Goal: Information Seeking & Learning: Learn about a topic

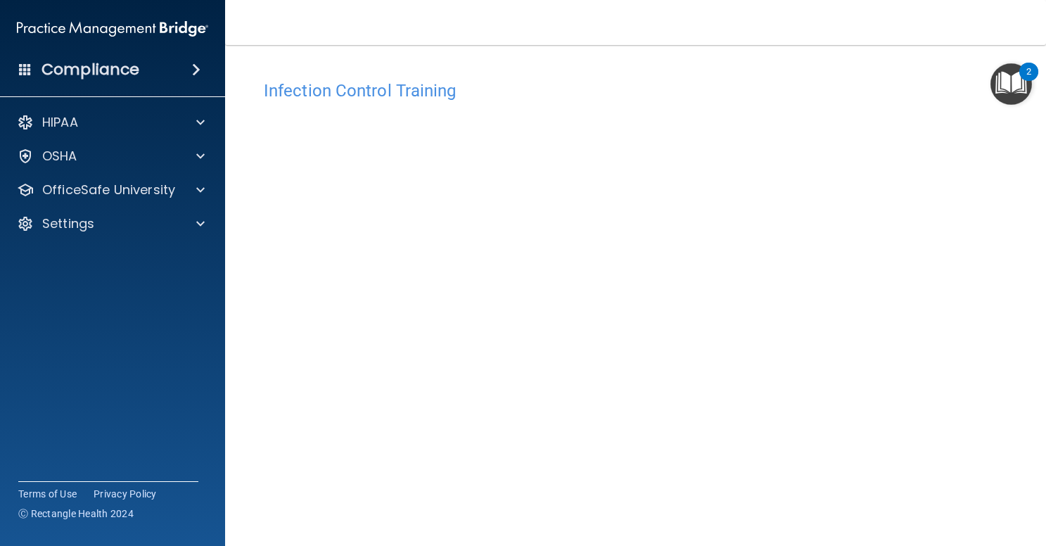
scroll to position [56, 0]
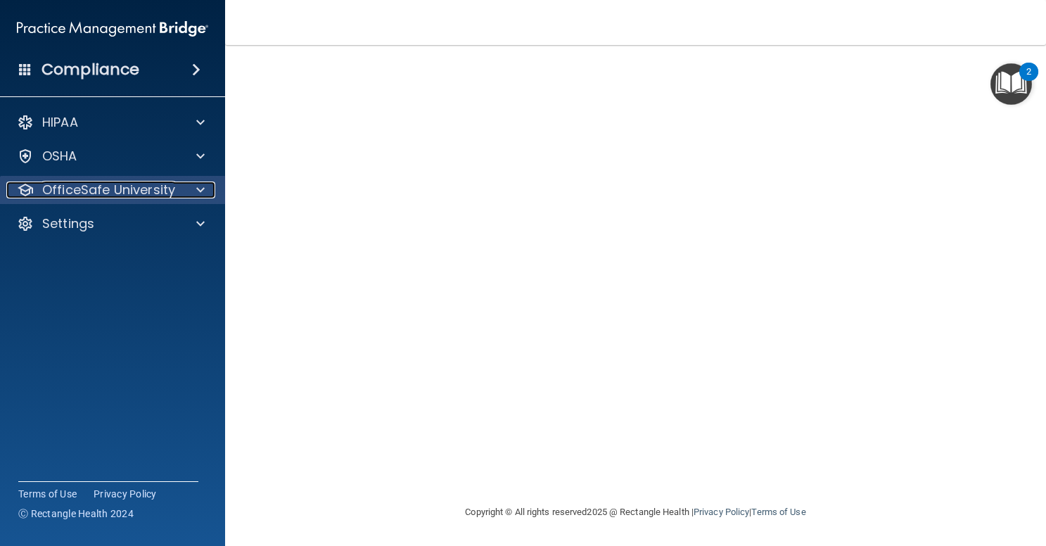
click at [202, 187] on span at bounding box center [200, 189] width 8 height 17
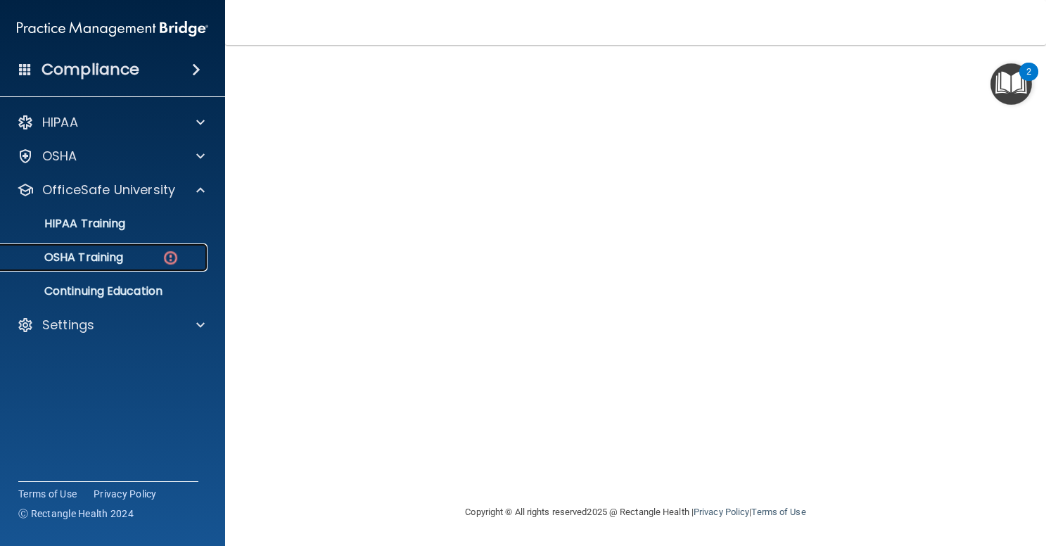
click at [101, 255] on p "OSHA Training" at bounding box center [66, 257] width 114 height 14
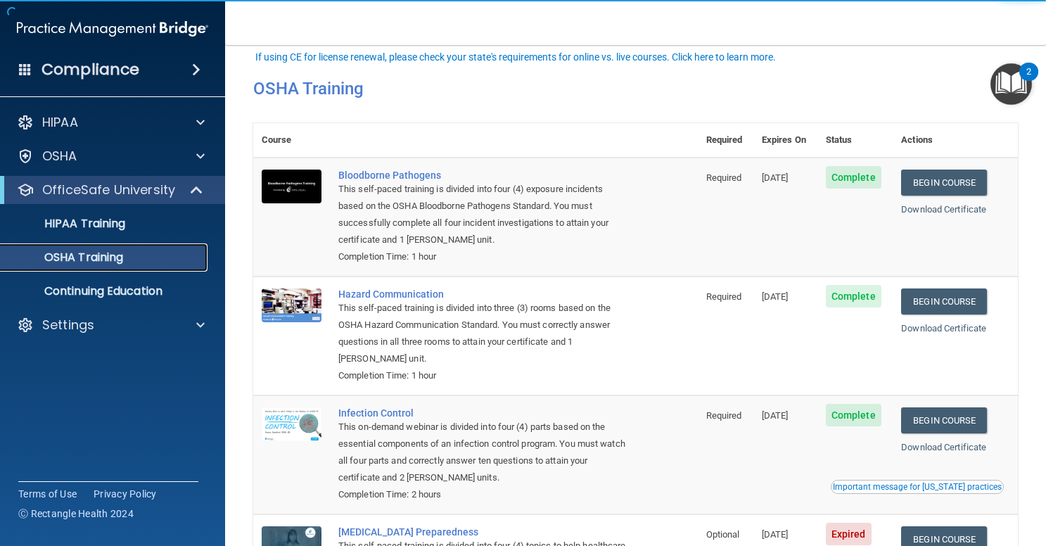
scroll to position [146, 0]
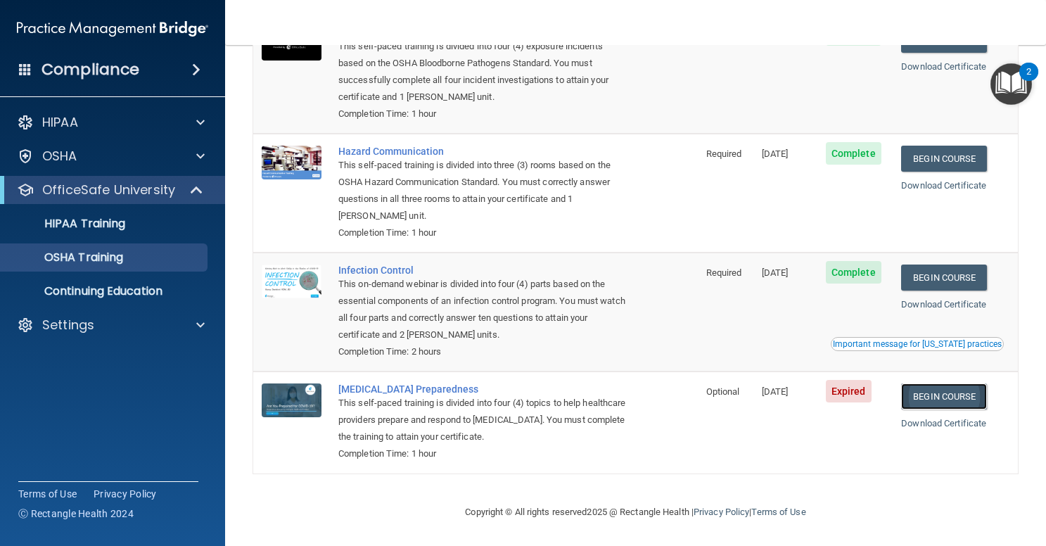
click at [930, 392] on link "Begin Course" at bounding box center [944, 396] width 86 height 26
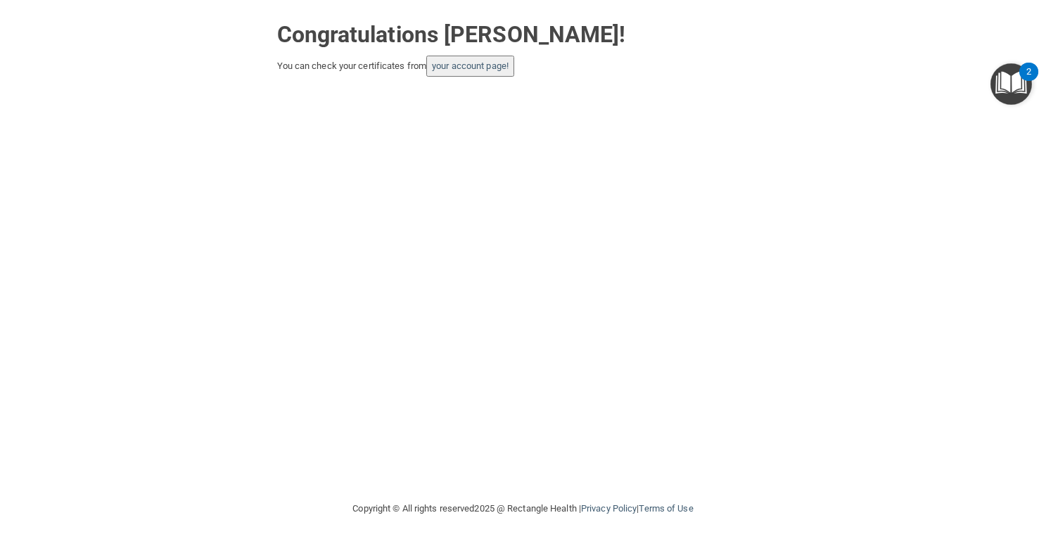
click at [63, 41] on div "Congratulations Miranda Weast! You can check your certificates from your accoun…" at bounding box center [522, 45] width 989 height 63
click at [482, 64] on link "your account page!" at bounding box center [470, 65] width 77 height 11
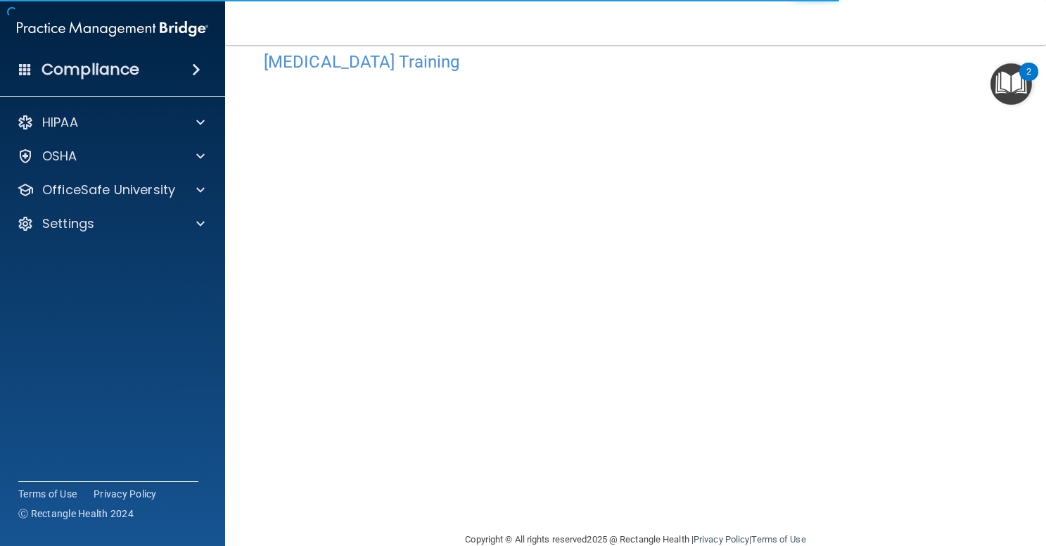
scroll to position [56, 0]
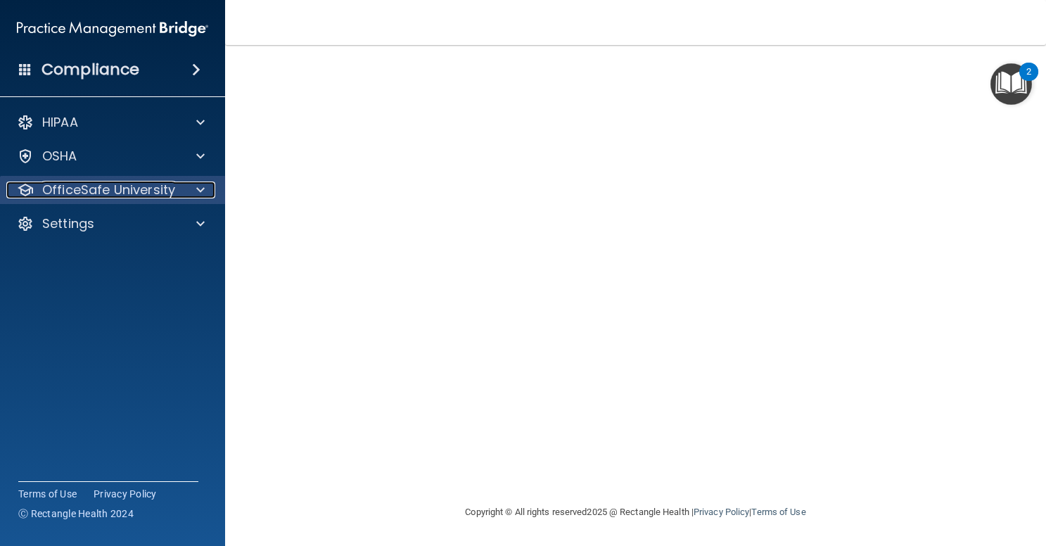
click at [99, 196] on p "OfficeSafe University" at bounding box center [108, 189] width 133 height 17
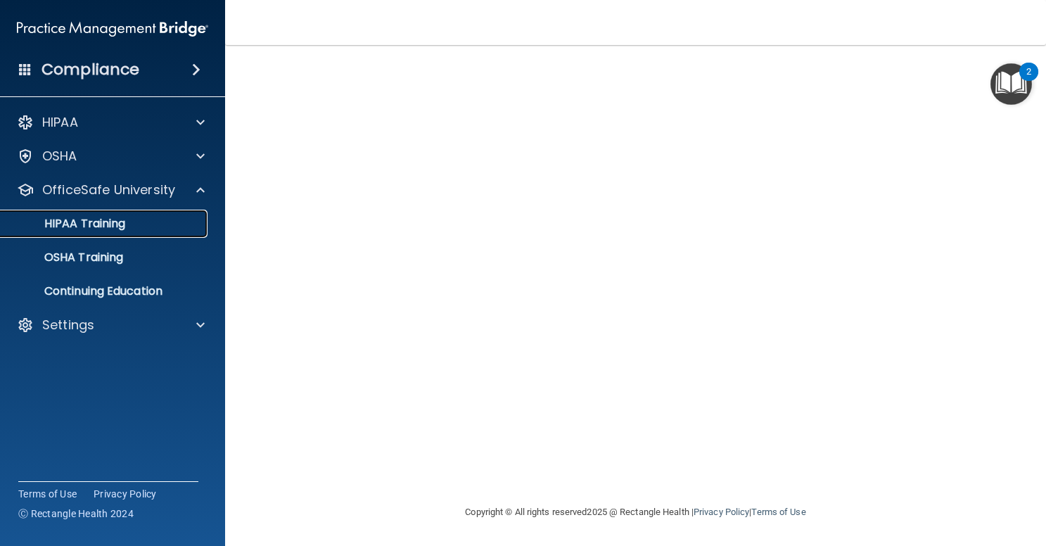
click at [87, 229] on p "HIPAA Training" at bounding box center [67, 224] width 116 height 14
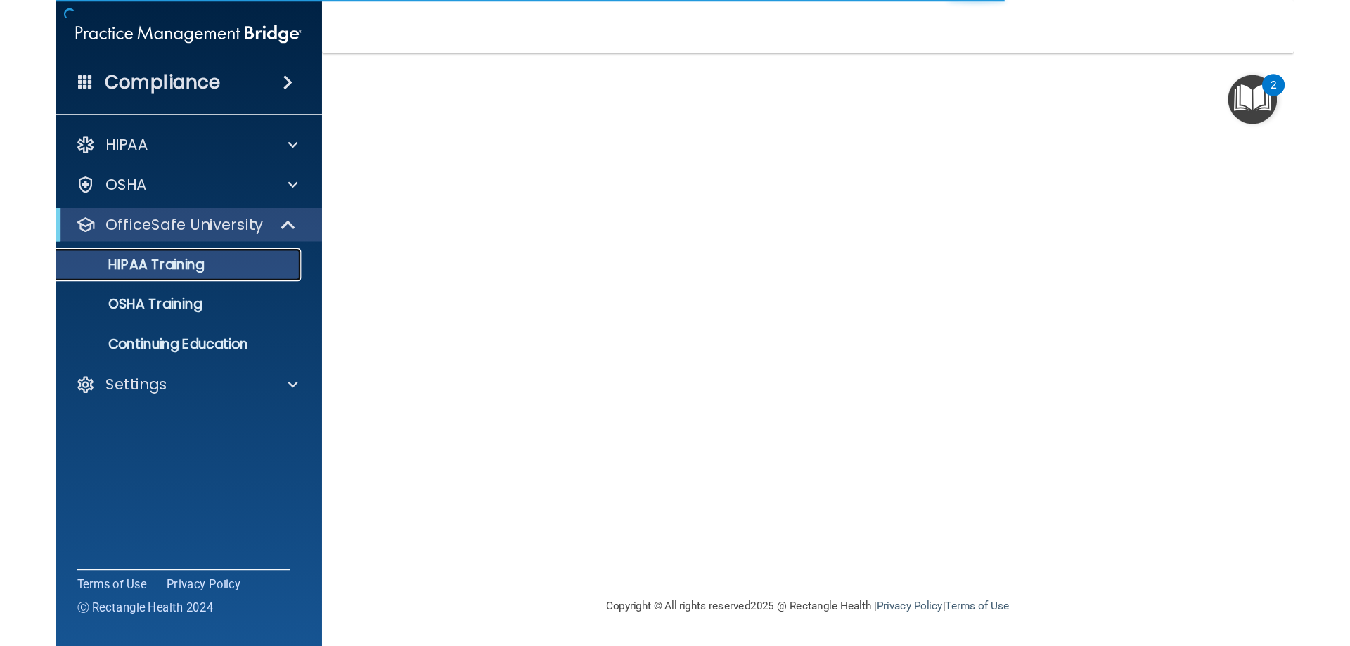
scroll to position [513, 0]
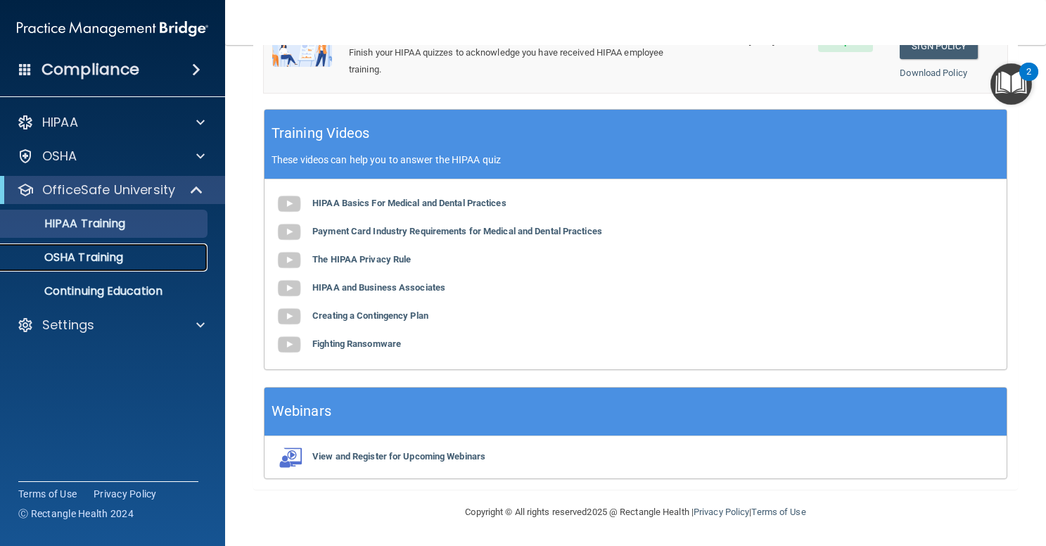
click at [89, 252] on p "OSHA Training" at bounding box center [66, 257] width 114 height 14
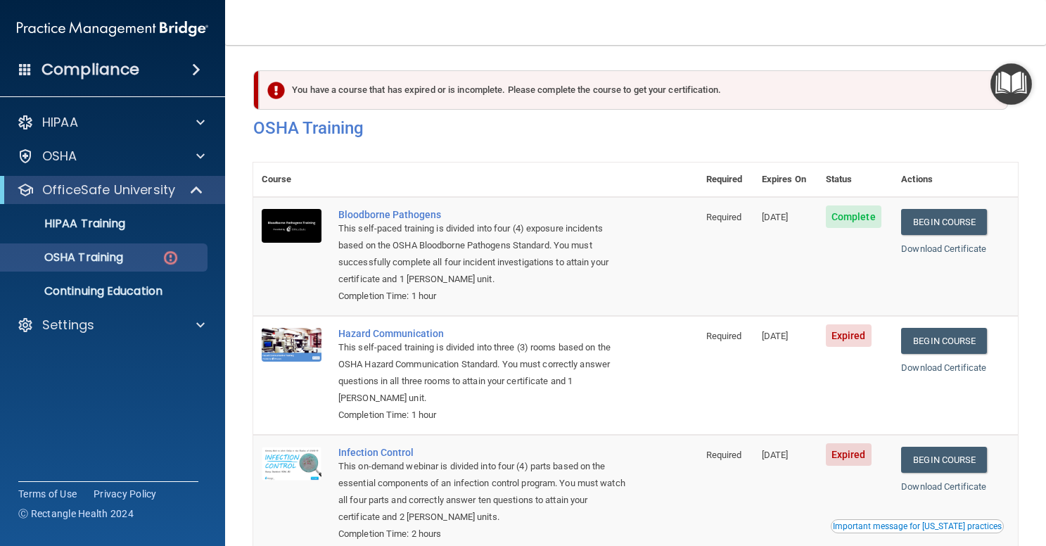
scroll to position [186, 0]
